Goal: Communication & Community: Answer question/provide support

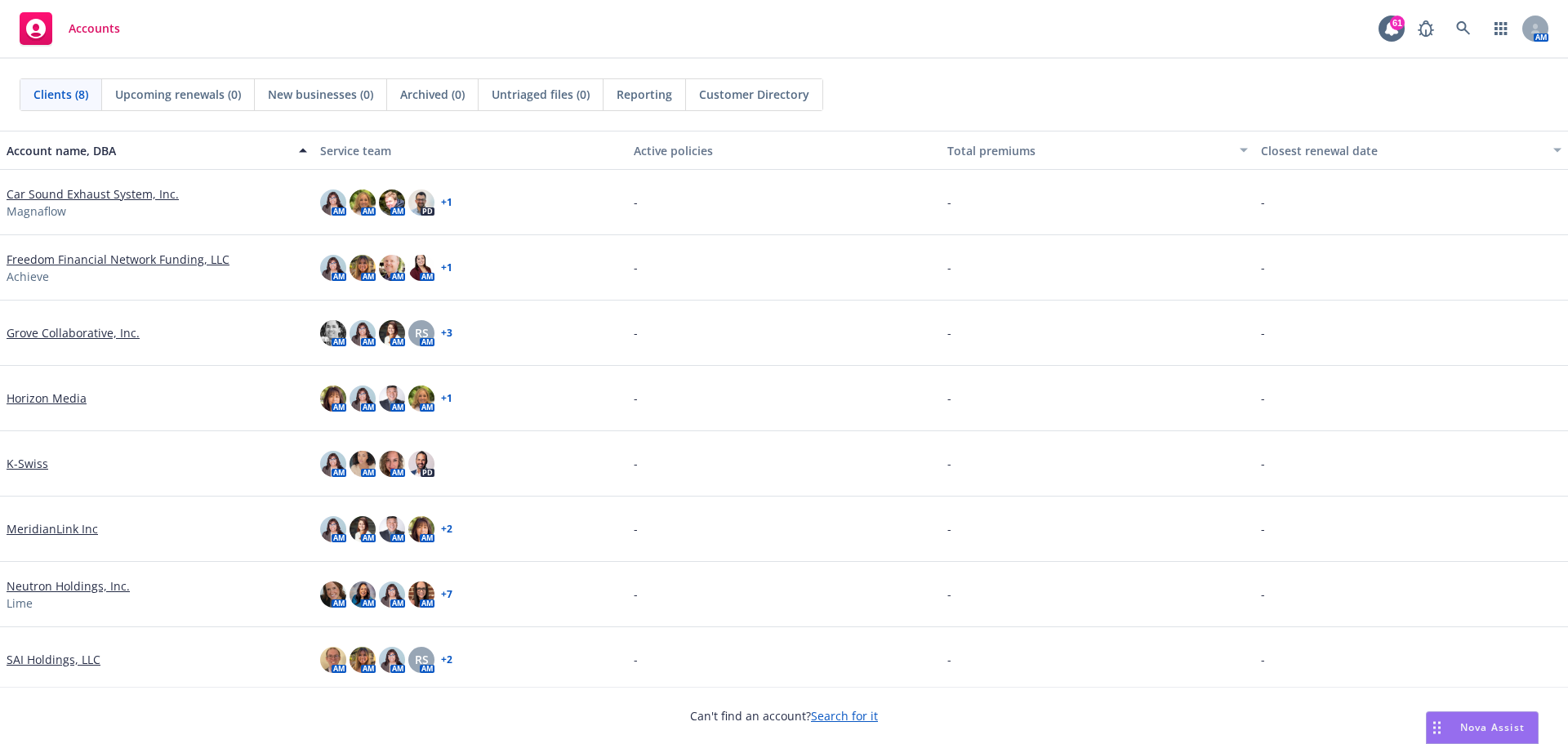
click at [1509, 728] on span "Nova Assist" at bounding box center [1492, 727] width 65 height 14
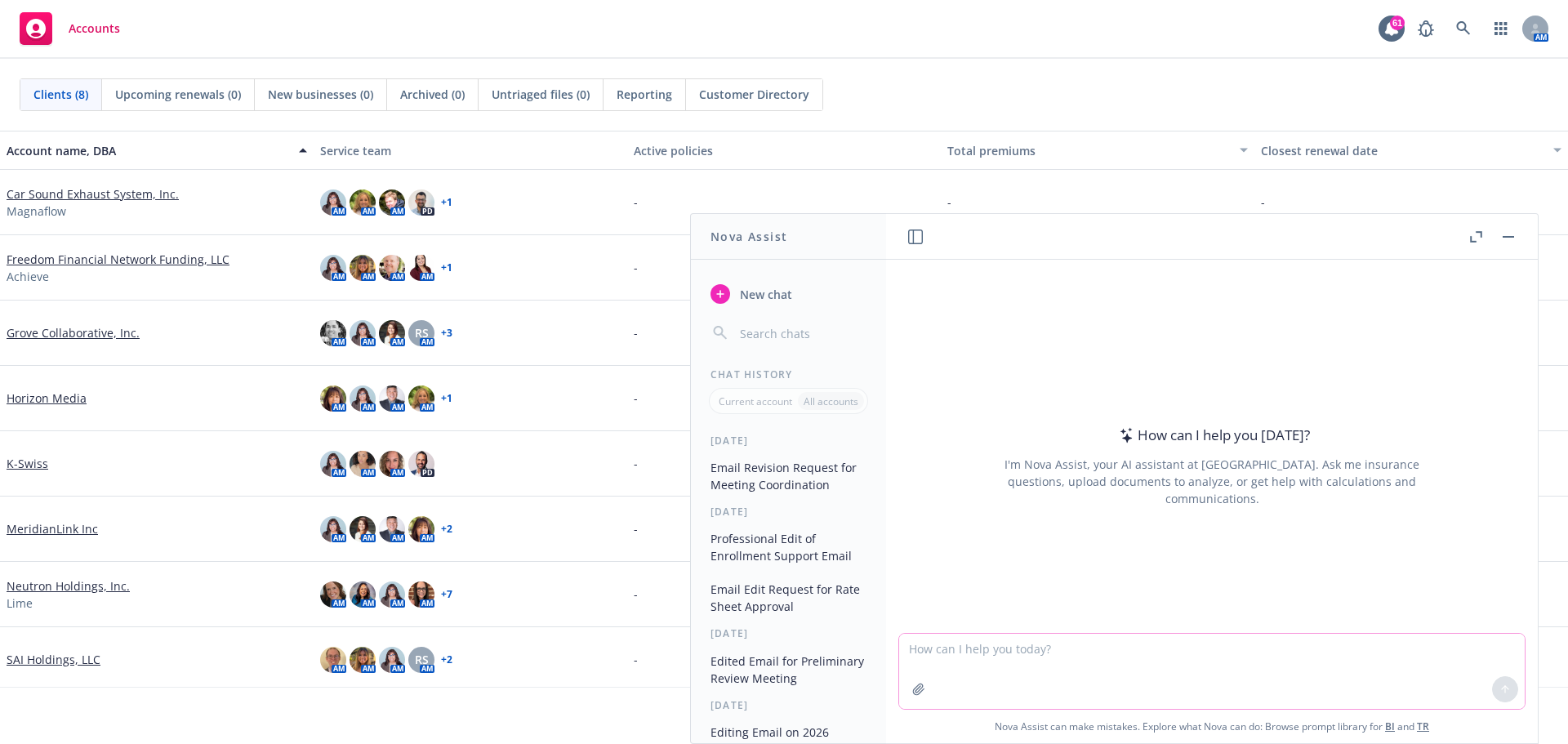
click at [1155, 658] on textarea at bounding box center [1211, 671] width 625 height 75
type textarea "r"
click at [1503, 690] on icon at bounding box center [1505, 689] width 12 height 12
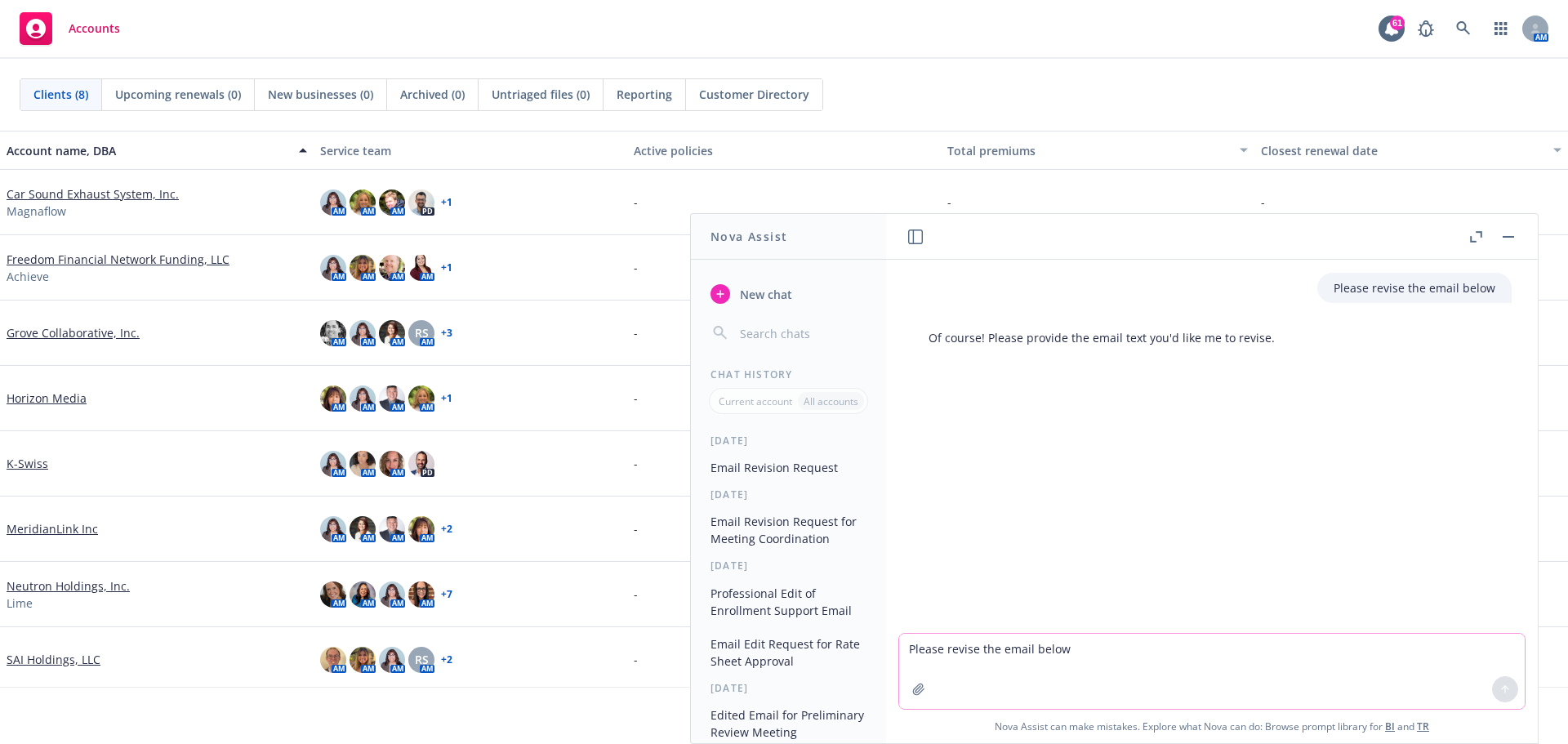
paste textarea "For your consideration, attached is the revised Progyny Fertility presentation …"
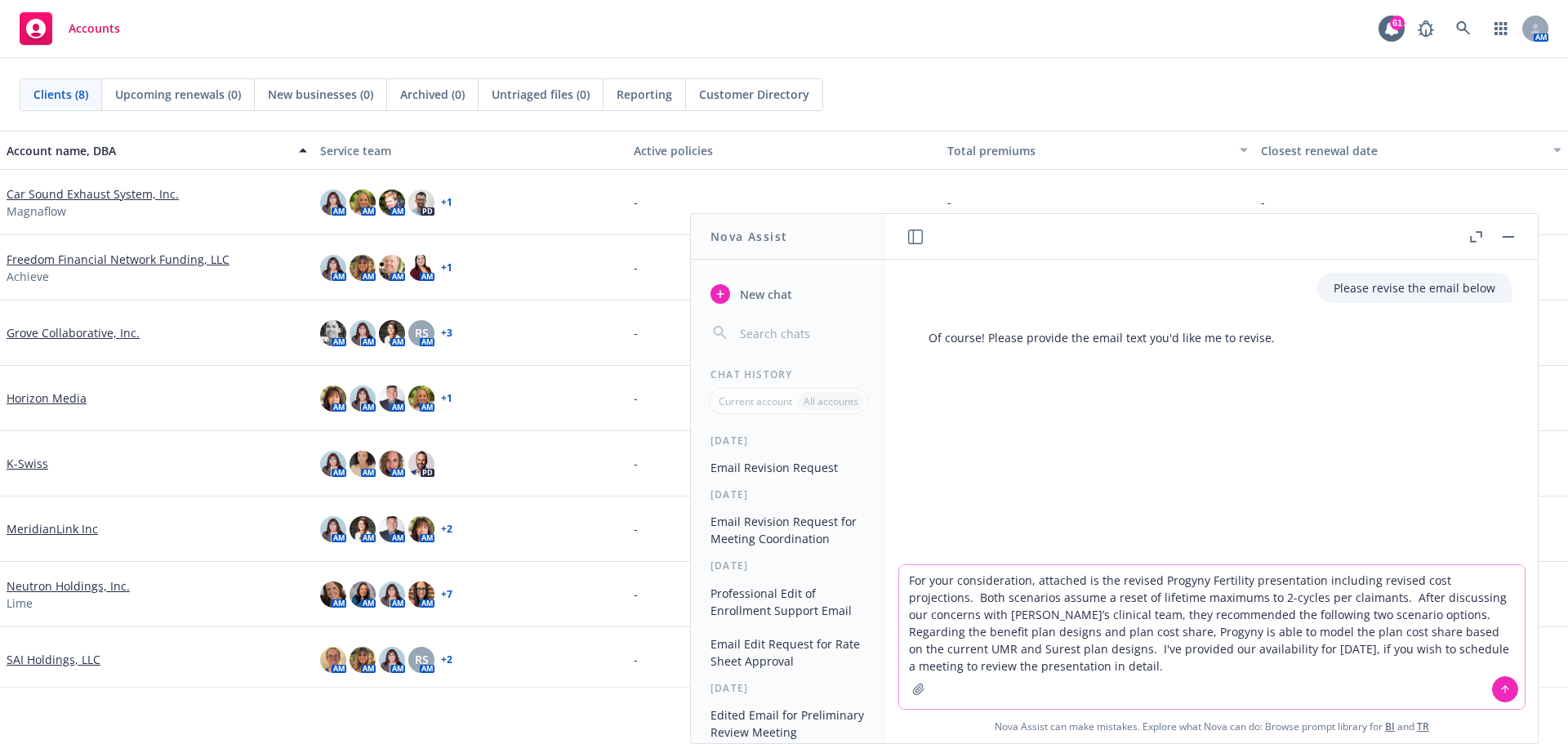
type textarea "For your consideration, attached is the revised Progyny Fertility presentation …"
click at [1501, 691] on icon at bounding box center [1505, 689] width 12 height 12
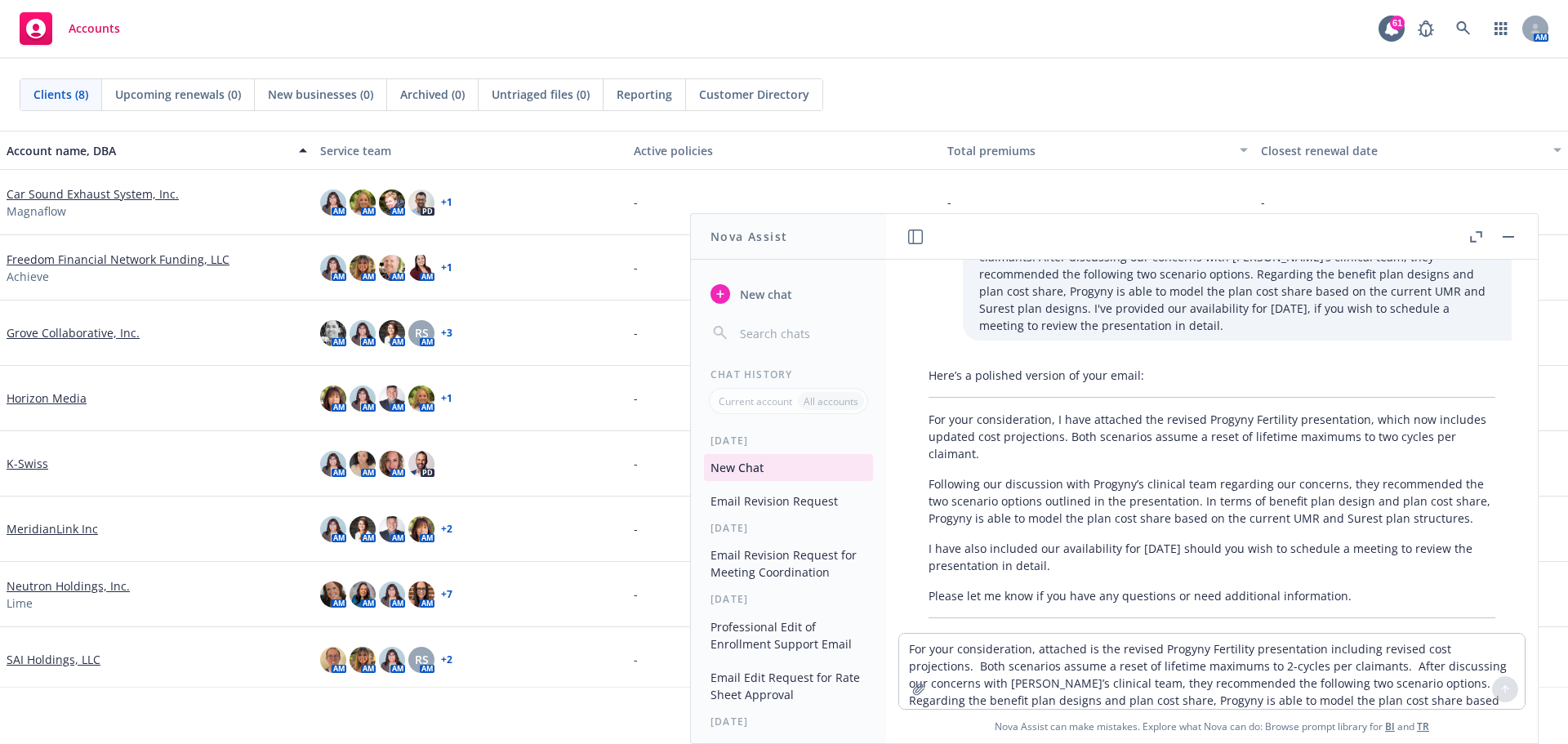
scroll to position [179, 0]
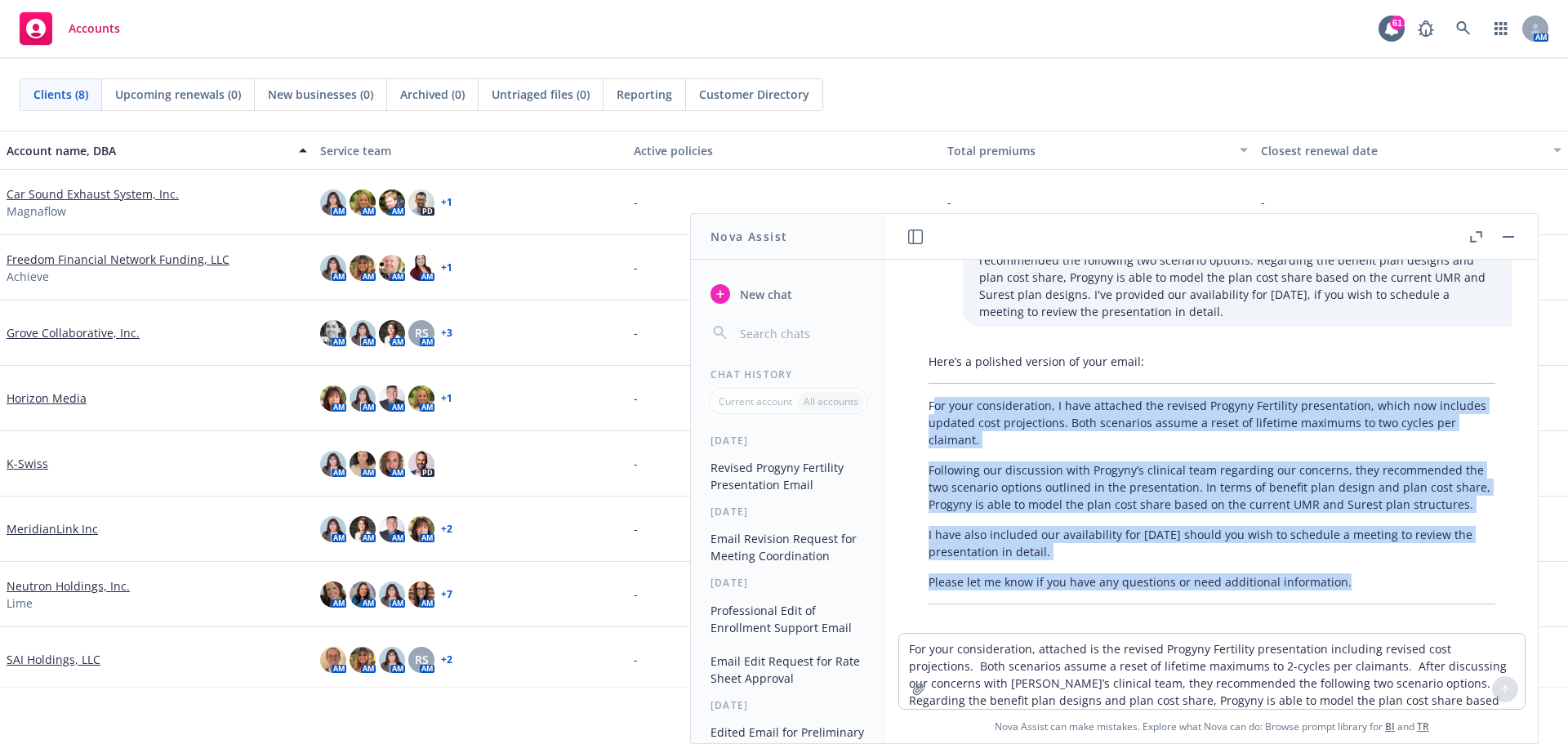
drag, startPoint x: 932, startPoint y: 385, endPoint x: 1394, endPoint y: 559, distance: 493.7
click at [1394, 559] on div "Here’s a polished version of your email: For your consideration, I have attache…" at bounding box center [1212, 478] width 600 height 264
drag, startPoint x: 1031, startPoint y: 460, endPoint x: 1005, endPoint y: 421, distance: 46.9
click at [1005, 421] on p "For your consideration, I have attached the revised Progyny Fertility presentat…" at bounding box center [1212, 422] width 567 height 51
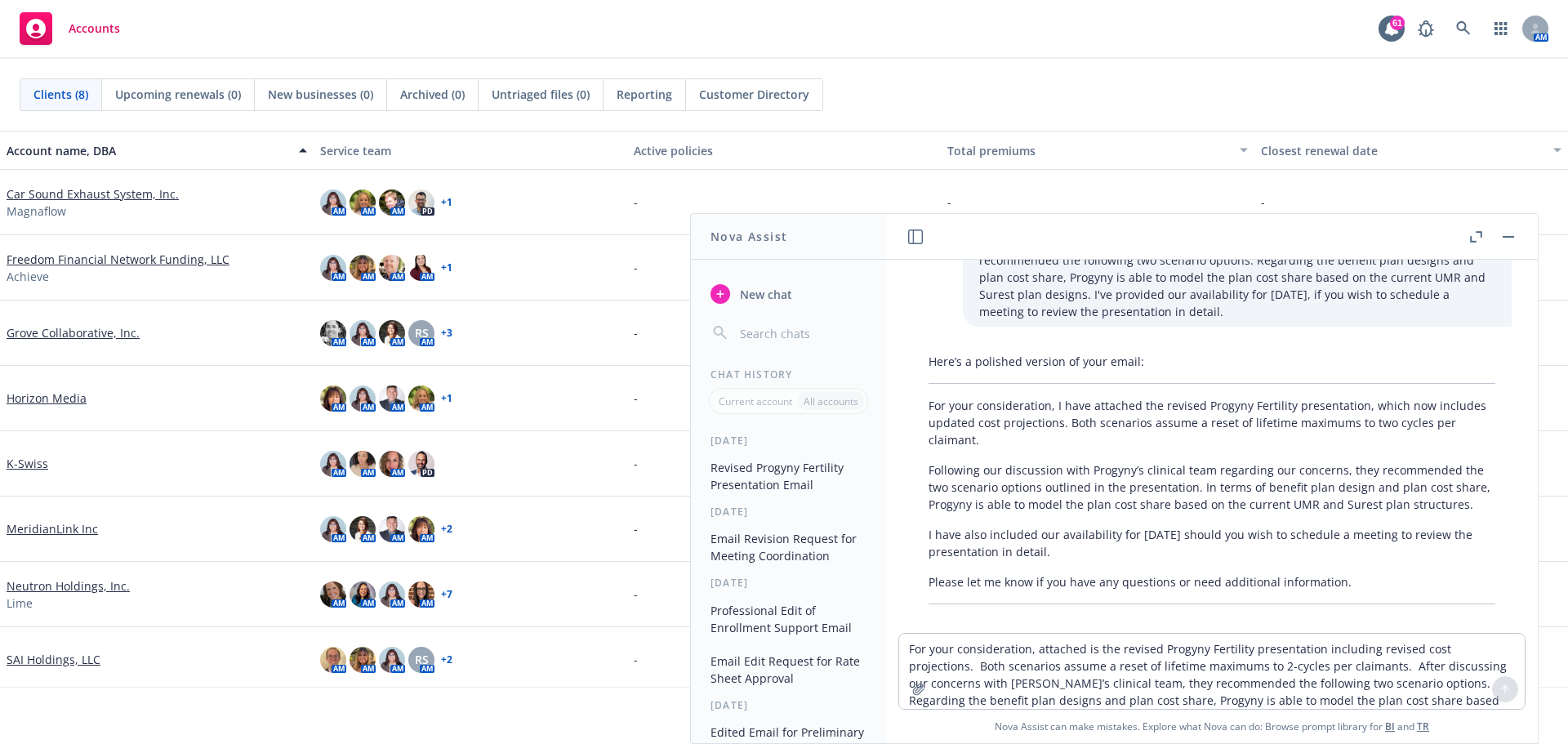
click at [928, 385] on div "Here’s a polished version of your email: For your consideration, I have attache…" at bounding box center [1212, 478] width 600 height 264
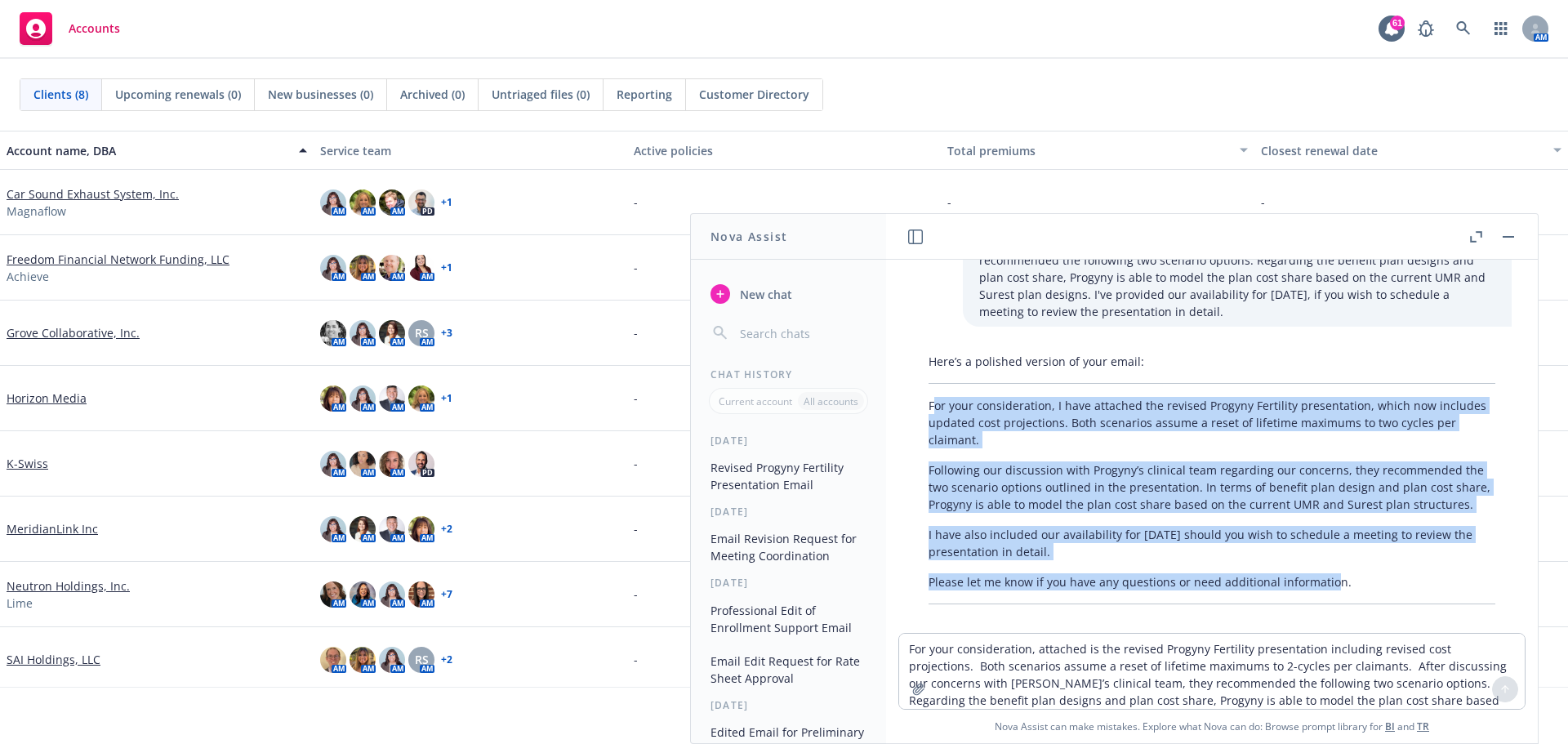
drag, startPoint x: 932, startPoint y: 388, endPoint x: 1328, endPoint y: 562, distance: 432.5
click at [1328, 562] on div "Here’s a polished version of your email: For your consideration, I have attache…" at bounding box center [1212, 478] width 600 height 264
click at [1020, 442] on div "Here’s a polished version of your email: For your consideration, I have attache…" at bounding box center [1212, 478] width 600 height 264
drag, startPoint x: 931, startPoint y: 389, endPoint x: 1387, endPoint y: 574, distance: 492.1
click at [1387, 574] on div "Here’s a polished version of your email: For your consideration, I have attache…" at bounding box center [1212, 478] width 600 height 264
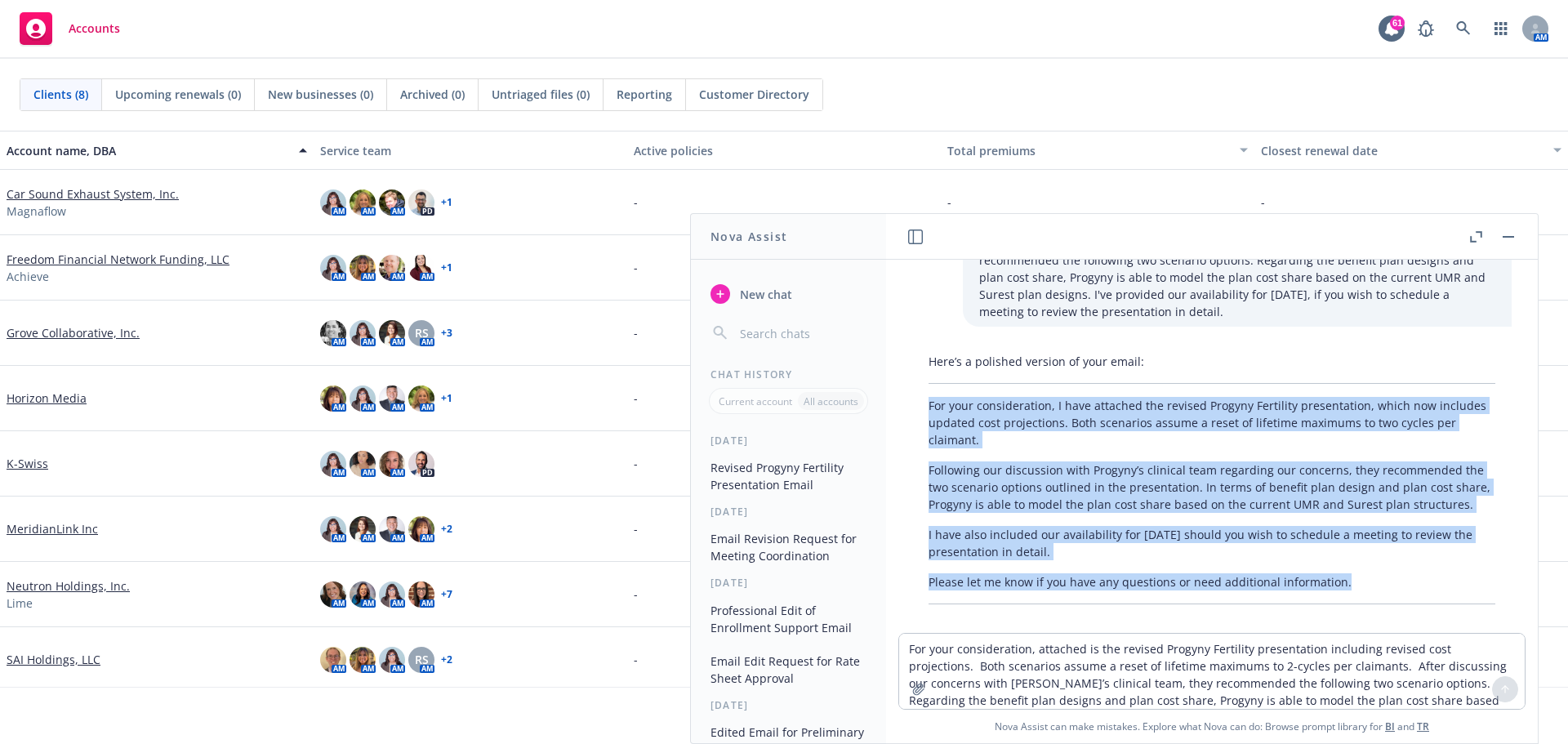
copy div "For your consideration, I have attached the revised Progyny Fertility presentat…"
